Goal: Task Accomplishment & Management: Use online tool/utility

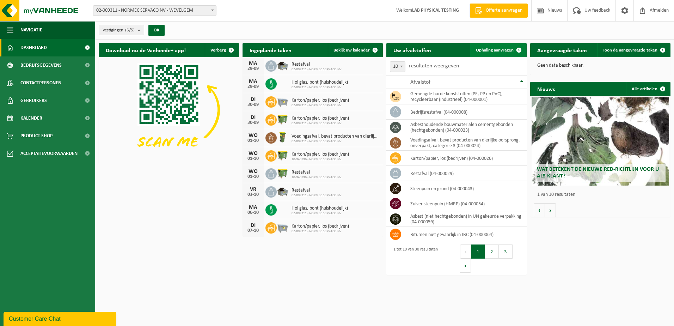
click at [501, 50] on span "Ophaling aanvragen" at bounding box center [495, 50] width 38 height 5
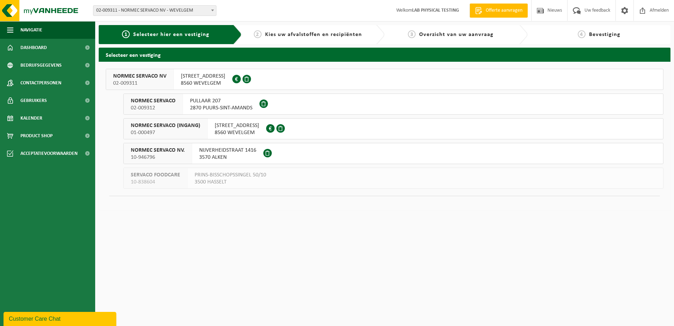
click at [232, 130] on span "8560 WEVELGEM" at bounding box center [237, 132] width 44 height 7
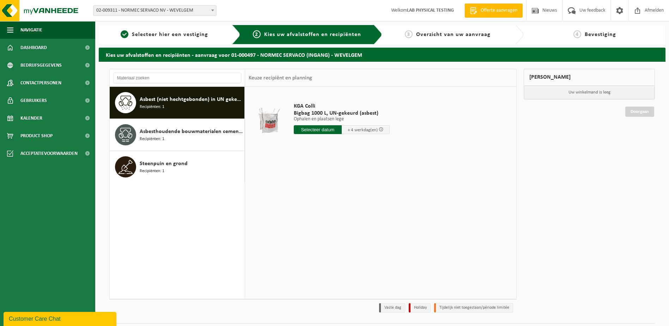
click at [202, 99] on span "Asbest (niet hechtgebonden) in UN gekeurde verpakking" at bounding box center [191, 99] width 103 height 8
click at [321, 132] on input "text" at bounding box center [318, 129] width 48 height 9
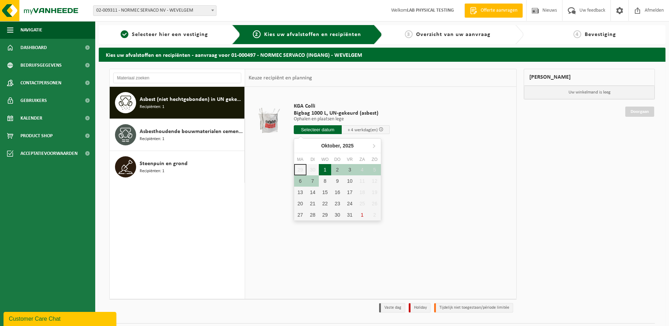
click at [326, 170] on div "1" at bounding box center [325, 169] width 12 height 11
type input "Van [DATE]"
